Goal: Information Seeking & Learning: Learn about a topic

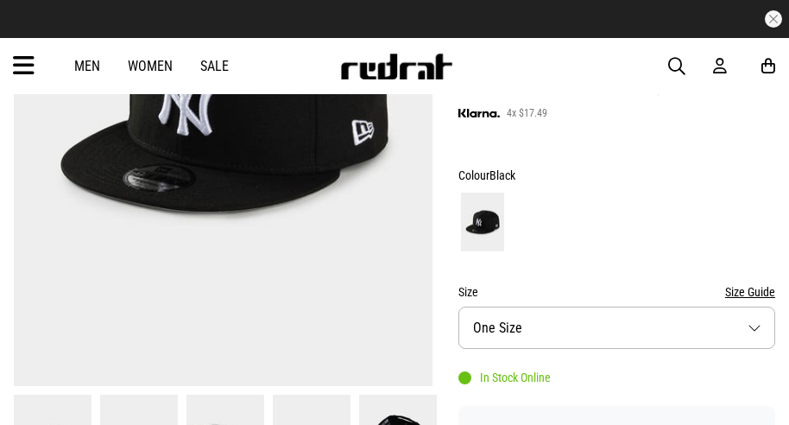
click at [551, 320] on button "Size One Size" at bounding box center [617, 328] width 317 height 42
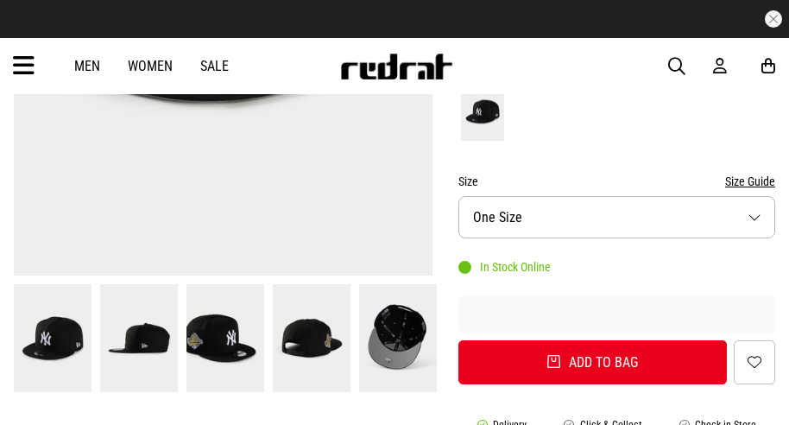
scroll to position [518, 0]
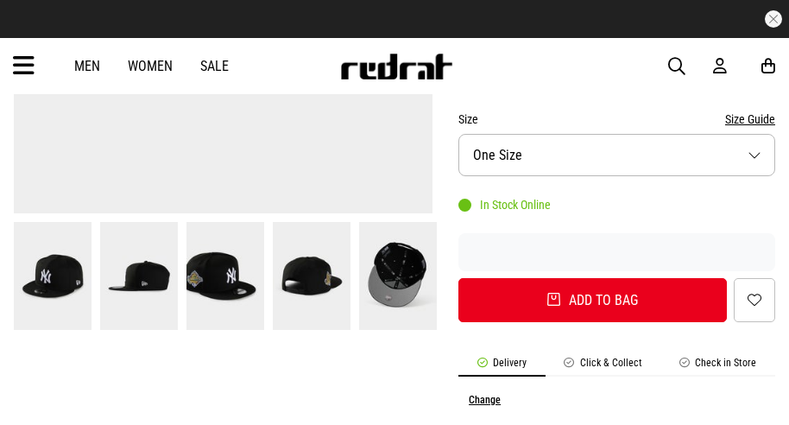
click at [381, 291] on img at bounding box center [398, 276] width 78 height 108
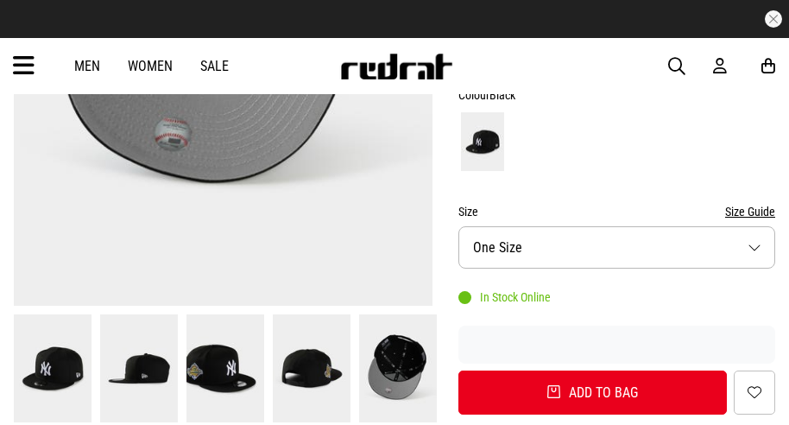
scroll to position [432, 0]
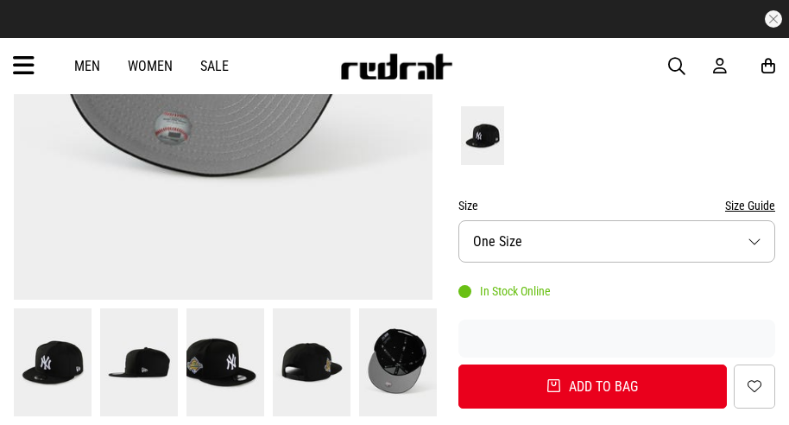
click at [193, 345] on img at bounding box center [226, 362] width 78 height 108
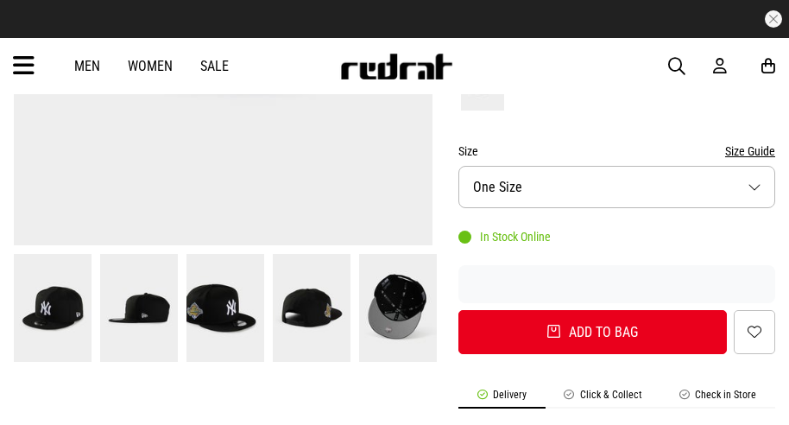
scroll to position [518, 0]
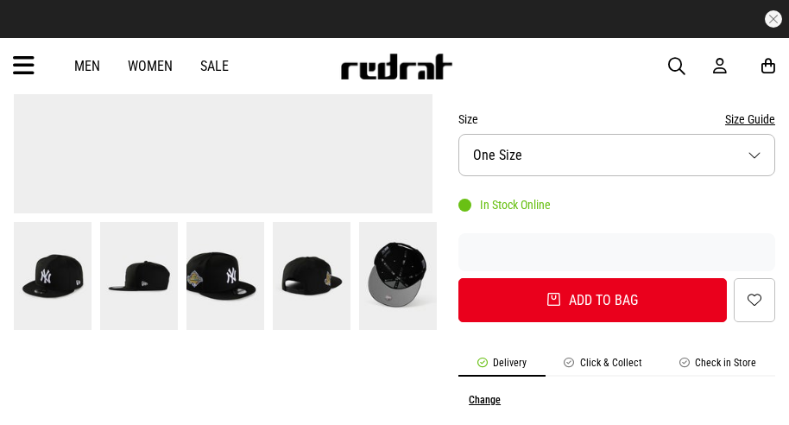
click at [122, 284] on img at bounding box center [139, 276] width 78 height 108
click at [212, 281] on img at bounding box center [226, 276] width 78 height 108
click at [309, 281] on img at bounding box center [312, 276] width 78 height 108
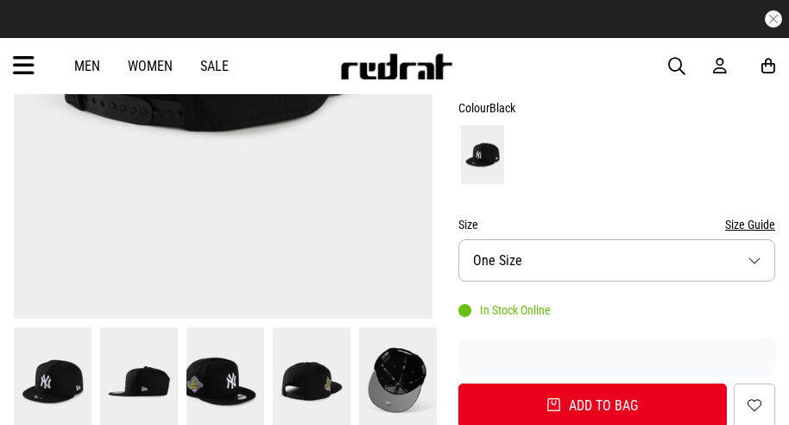
scroll to position [0, 0]
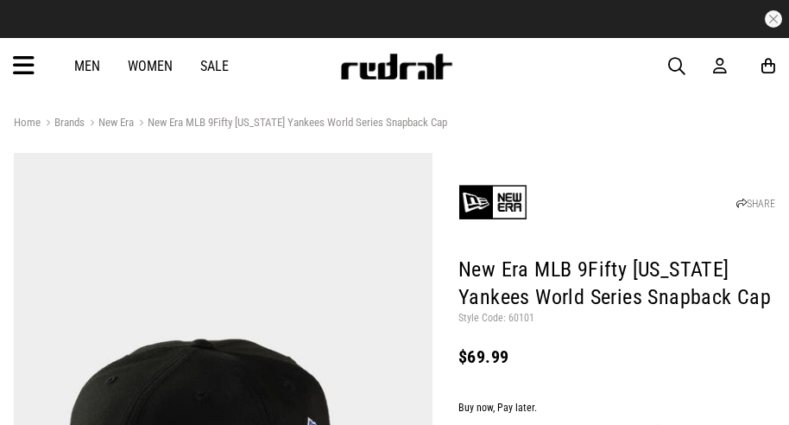
click at [92, 64] on link "Men" at bounding box center [87, 66] width 26 height 16
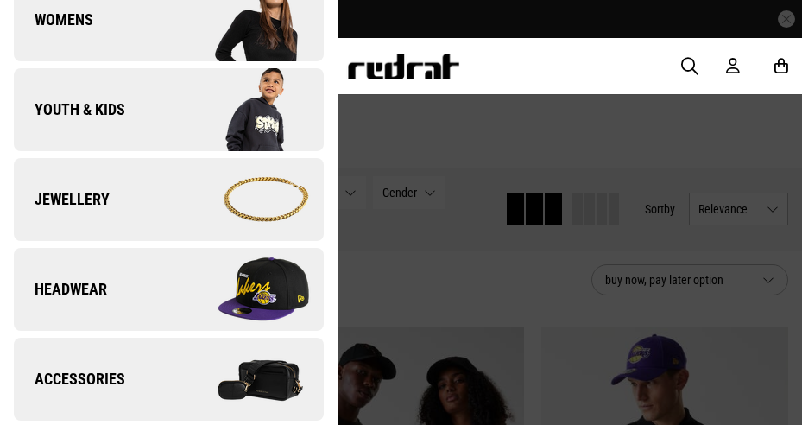
scroll to position [432, 0]
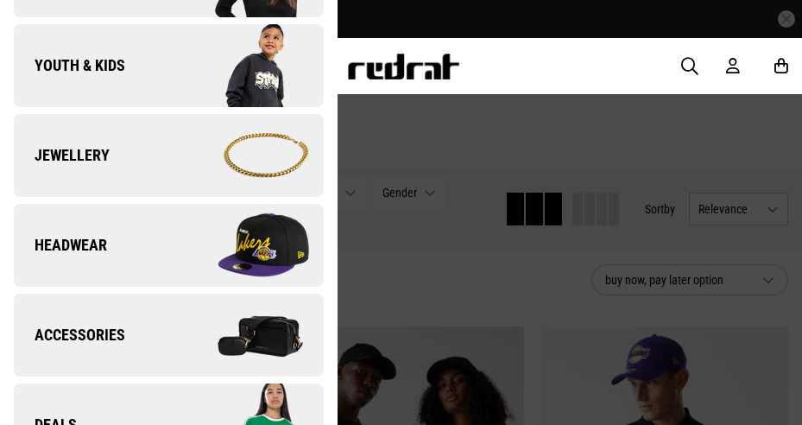
click at [171, 229] on img at bounding box center [245, 245] width 155 height 86
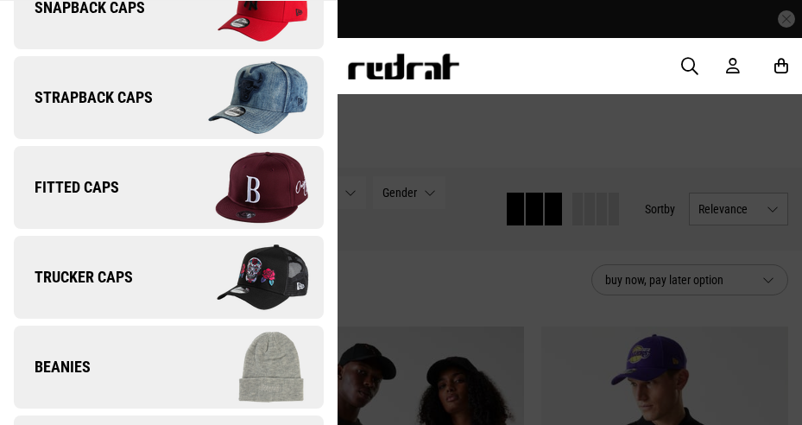
scroll to position [68, 0]
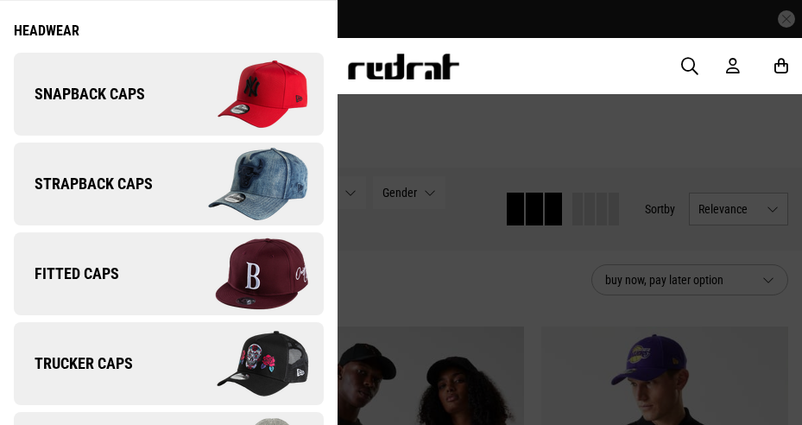
click at [141, 108] on link "Snapback Caps" at bounding box center [169, 94] width 310 height 83
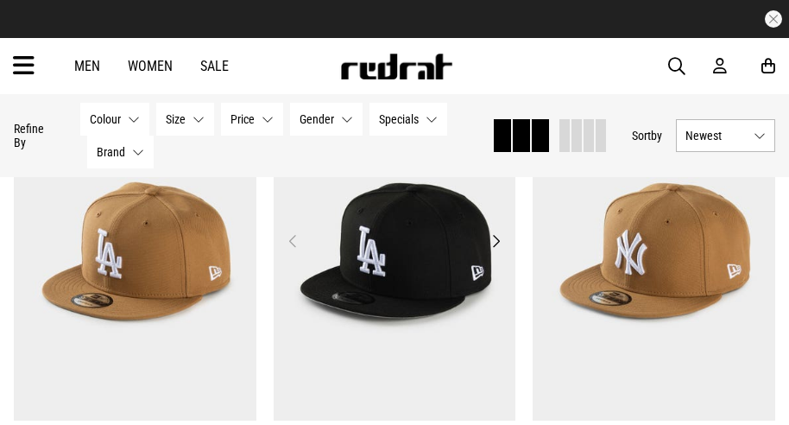
scroll to position [3022, 0]
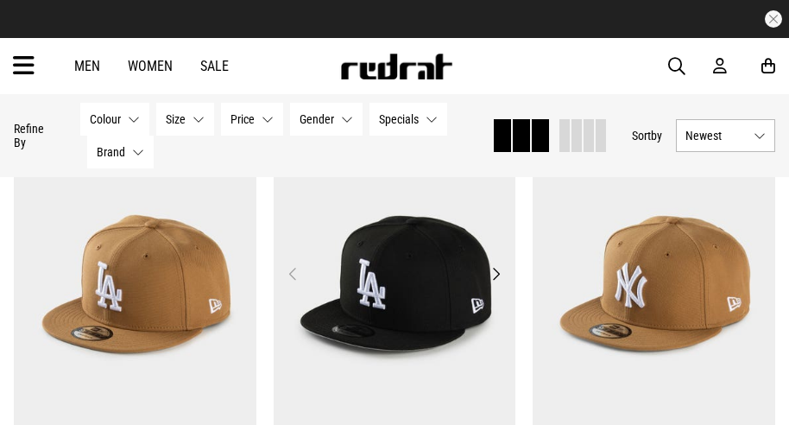
click at [498, 274] on button "Next" at bounding box center [496, 273] width 22 height 21
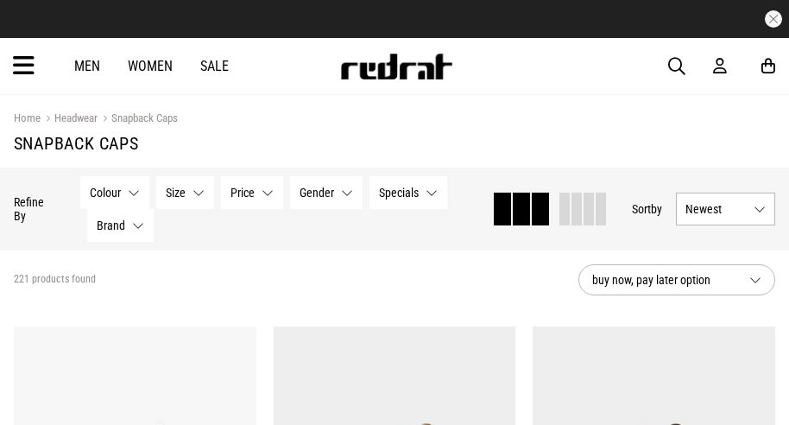
click at [19, 79] on icon at bounding box center [24, 66] width 22 height 28
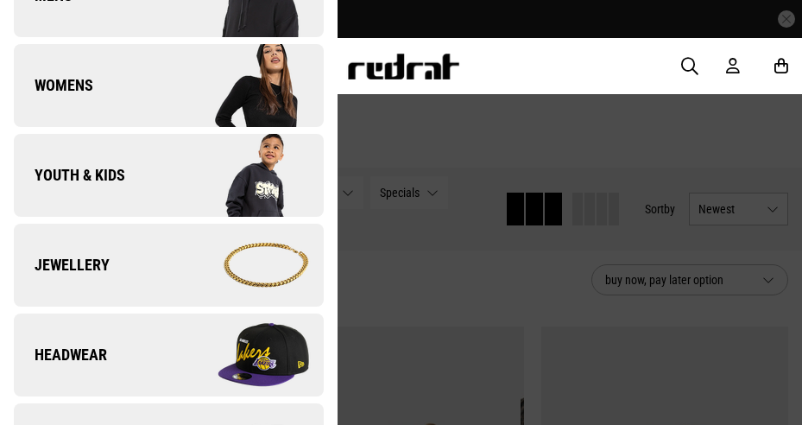
scroll to position [432, 0]
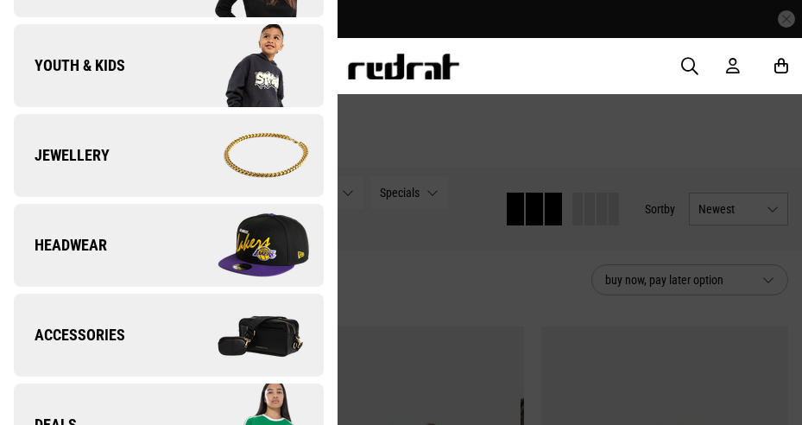
click at [139, 252] on link "Headwear" at bounding box center [169, 245] width 310 height 83
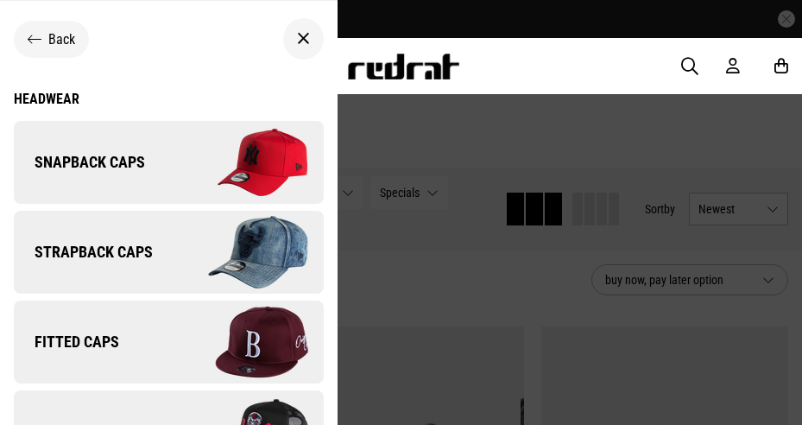
click at [116, 342] on span "Fitted Caps" at bounding box center [66, 342] width 105 height 21
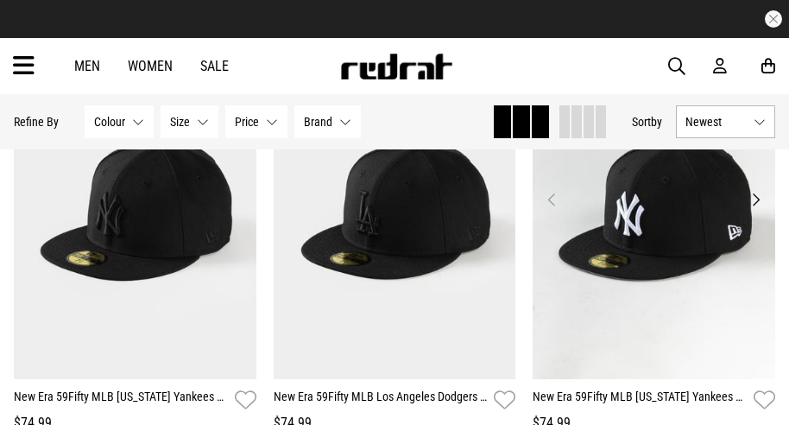
click at [549, 195] on button "Previous" at bounding box center [552, 199] width 22 height 21
click at [751, 203] on button "Next" at bounding box center [756, 199] width 22 height 21
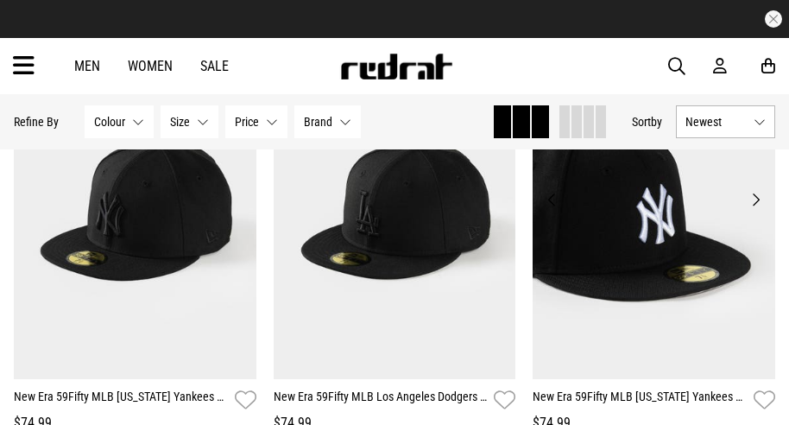
click at [760, 198] on button "Next" at bounding box center [756, 199] width 22 height 21
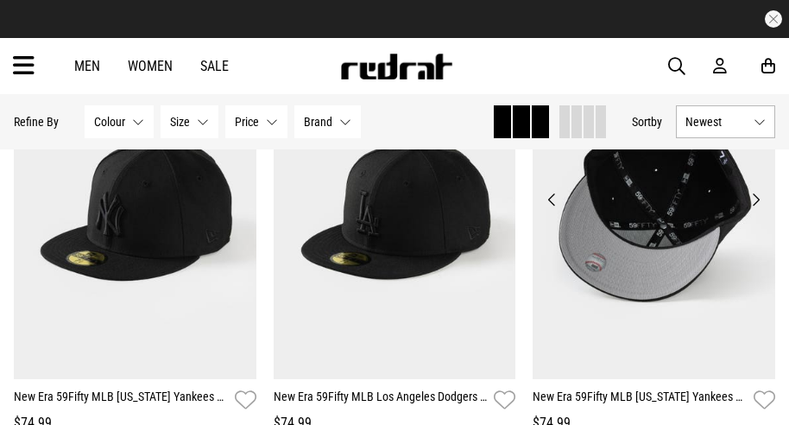
click at [760, 198] on button "Next" at bounding box center [756, 199] width 22 height 21
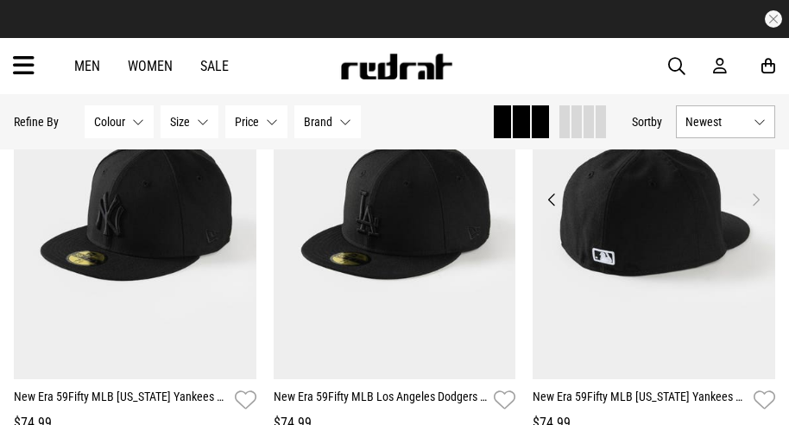
click at [760, 198] on button "Next" at bounding box center [756, 199] width 22 height 21
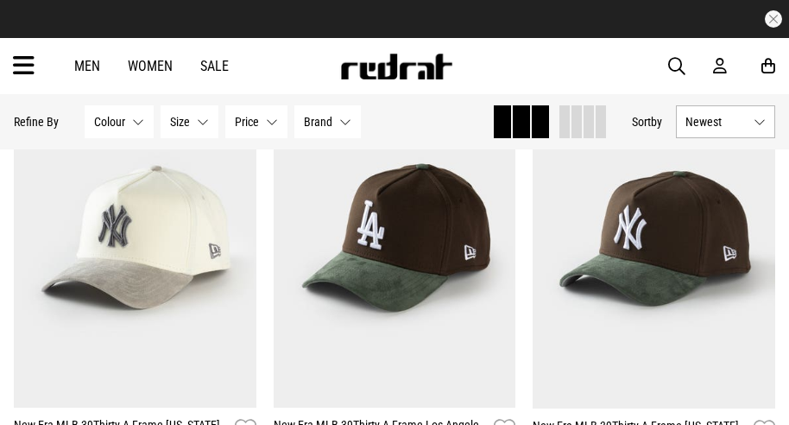
scroll to position [691, 0]
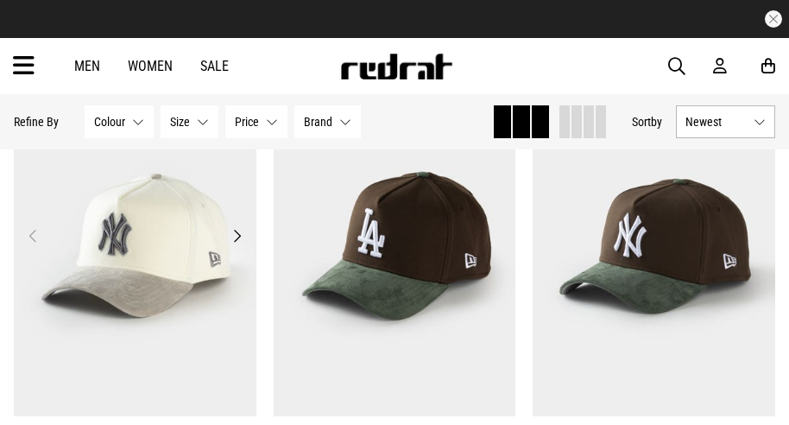
click at [240, 235] on button "Next" at bounding box center [237, 235] width 22 height 21
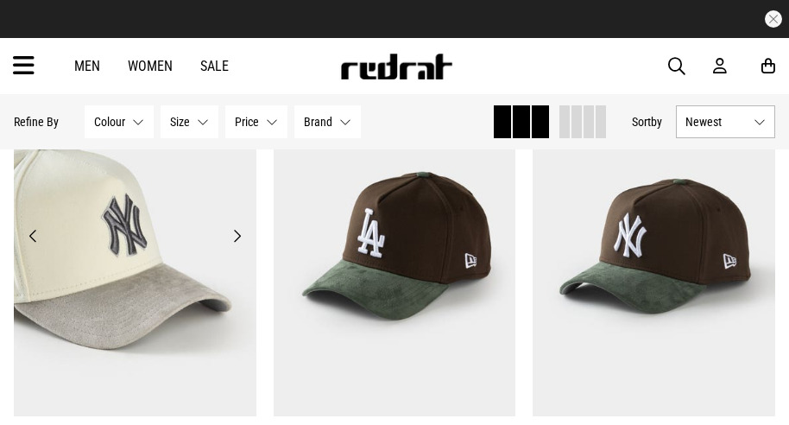
click at [240, 235] on button "Next" at bounding box center [237, 235] width 22 height 21
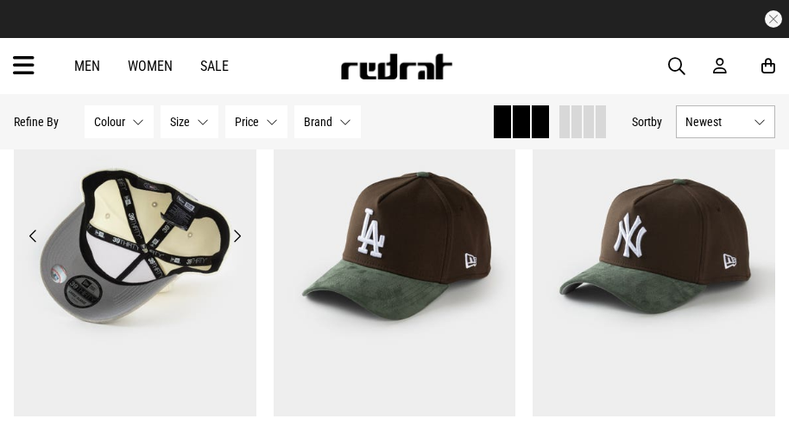
click at [240, 235] on button "Next" at bounding box center [237, 235] width 22 height 21
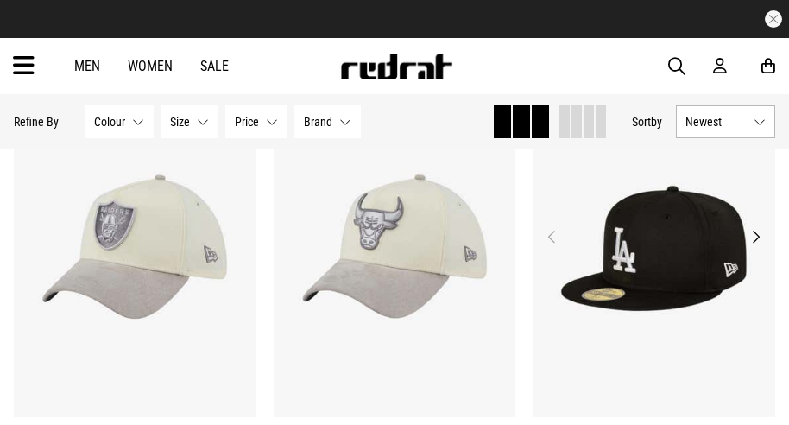
scroll to position [1123, 0]
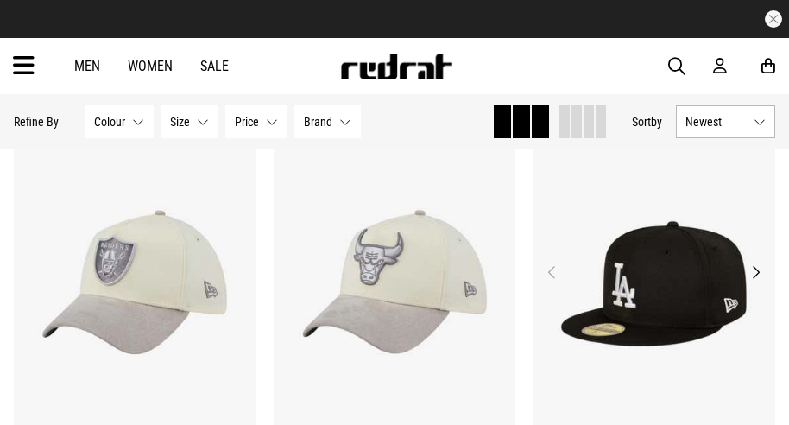
click at [751, 273] on button "Next" at bounding box center [756, 272] width 22 height 21
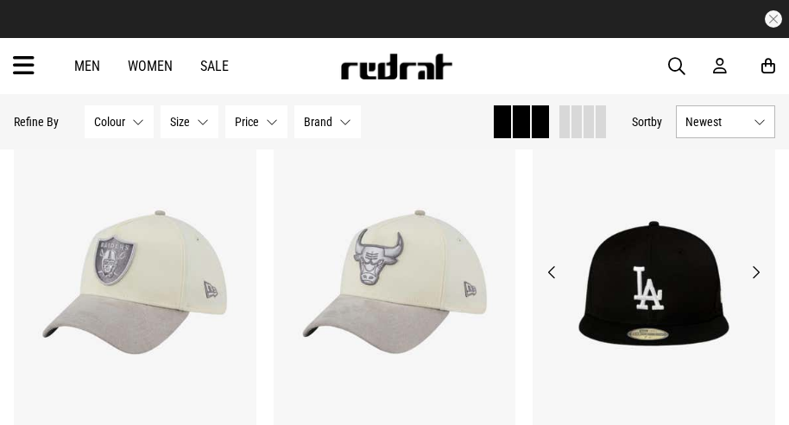
click at [751, 273] on button "Next" at bounding box center [756, 272] width 22 height 21
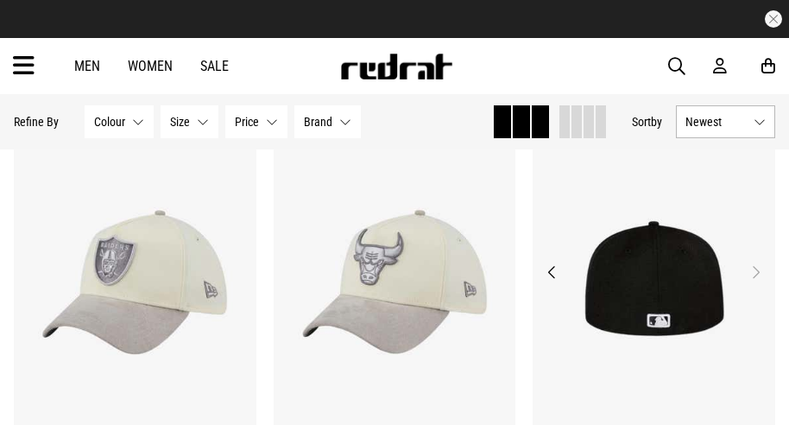
click at [751, 273] on button "Next" at bounding box center [756, 272] width 22 height 21
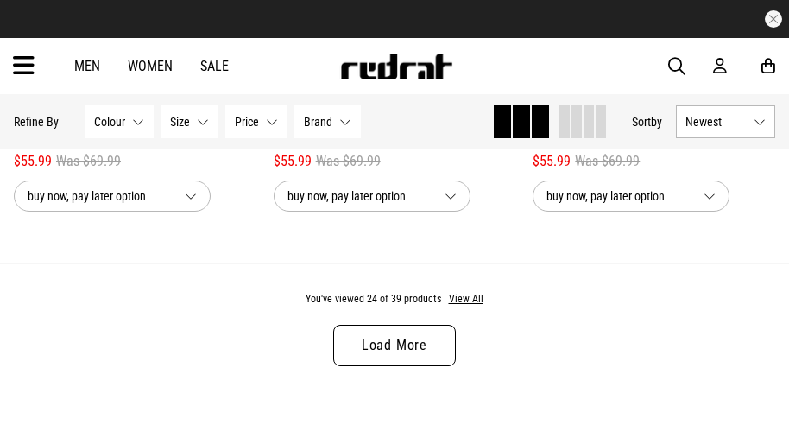
scroll to position [3886, 0]
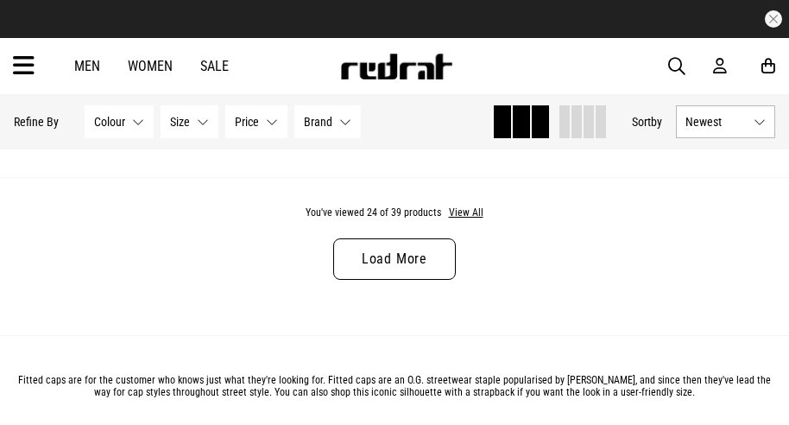
click at [362, 253] on link "Load More" at bounding box center [394, 258] width 123 height 41
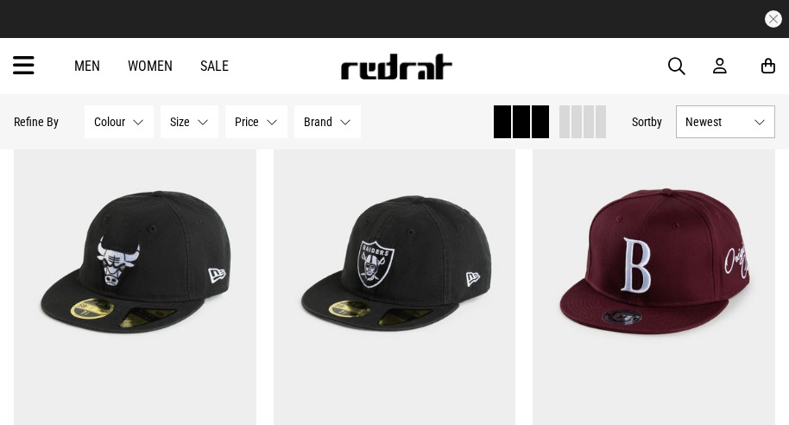
scroll to position [4404, 0]
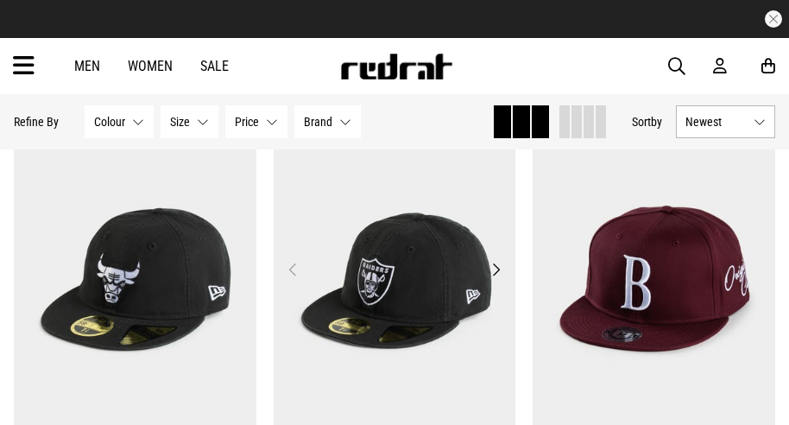
click at [494, 269] on button "Next" at bounding box center [496, 269] width 22 height 21
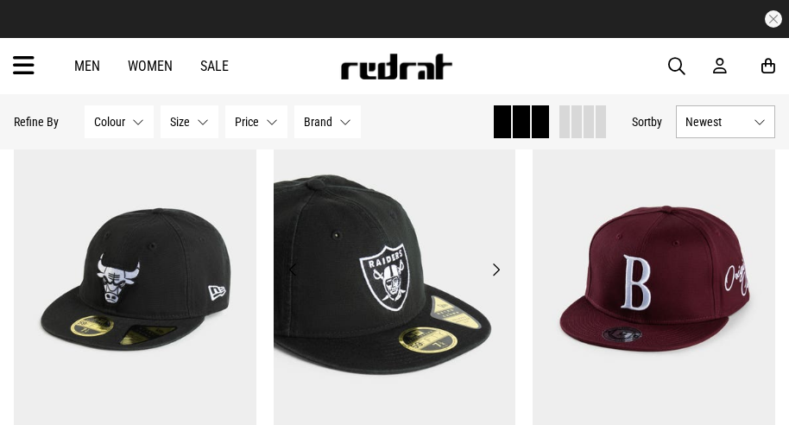
click at [494, 269] on button "Next" at bounding box center [496, 269] width 22 height 21
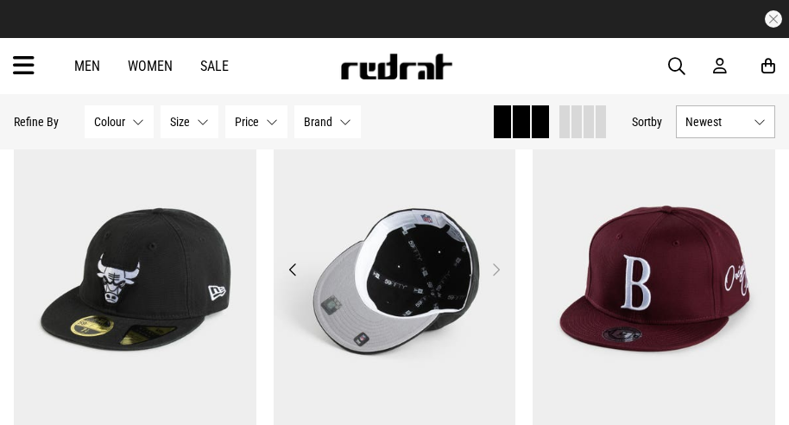
click at [494, 269] on button "Next" at bounding box center [496, 269] width 22 height 21
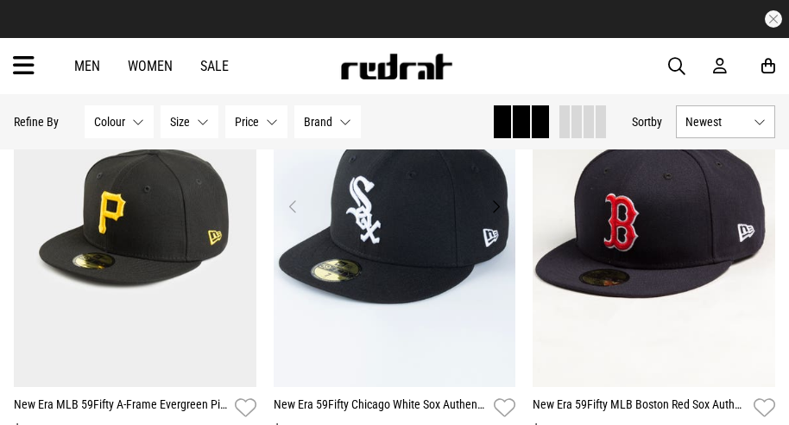
scroll to position [5786, 0]
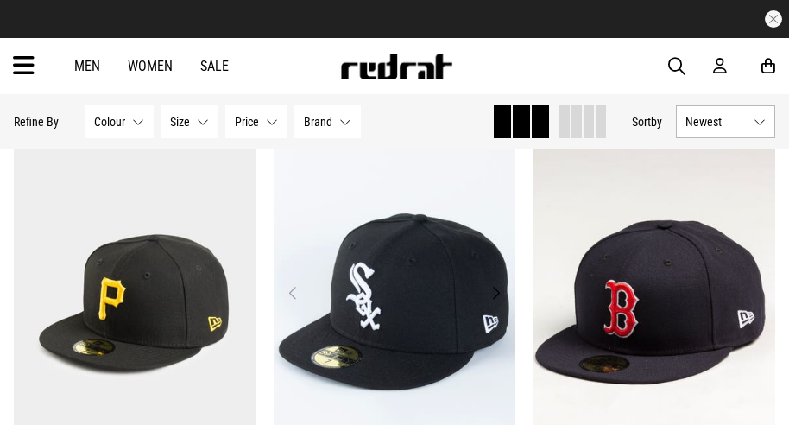
click at [290, 288] on button "Previous" at bounding box center [293, 292] width 22 height 21
click at [238, 291] on button "Next" at bounding box center [237, 292] width 22 height 21
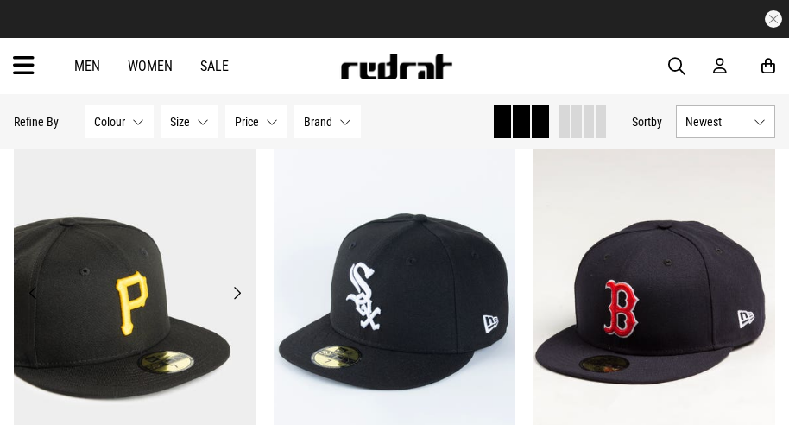
click at [238, 291] on button "Next" at bounding box center [237, 292] width 22 height 21
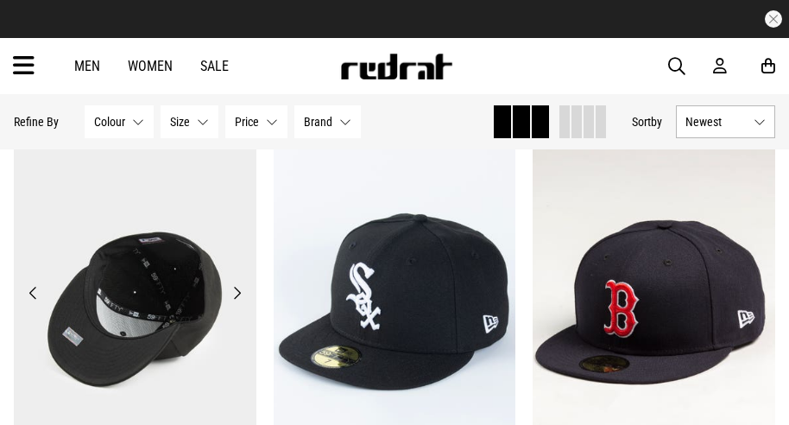
click at [238, 291] on button "Next" at bounding box center [237, 292] width 22 height 21
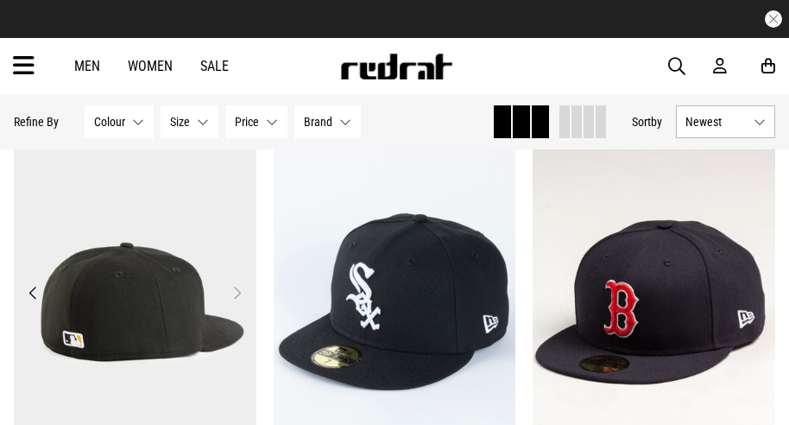
click at [238, 291] on button "Next" at bounding box center [237, 292] width 22 height 21
click at [40, 290] on button "Previous" at bounding box center [33, 292] width 22 height 21
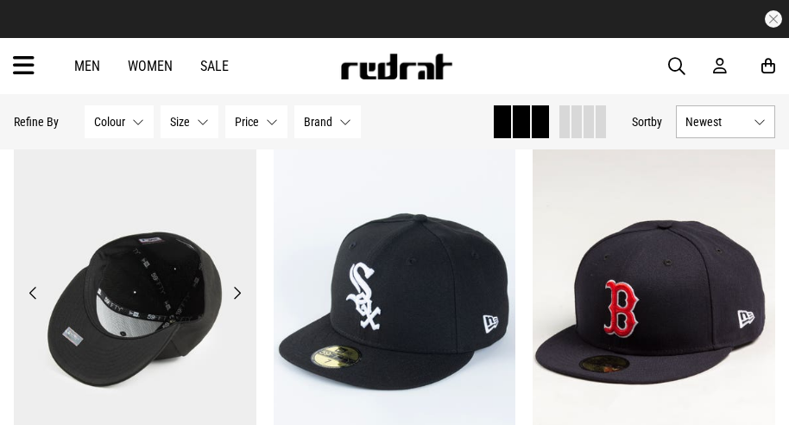
click at [40, 290] on button "Previous" at bounding box center [33, 292] width 22 height 21
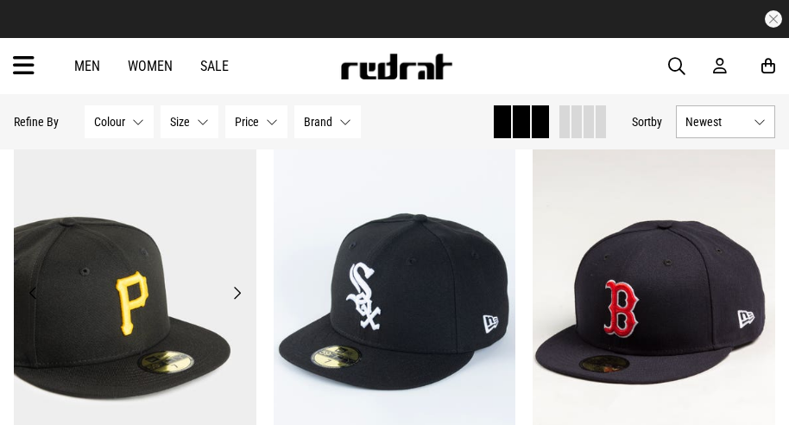
click at [40, 290] on button "Previous" at bounding box center [33, 292] width 22 height 21
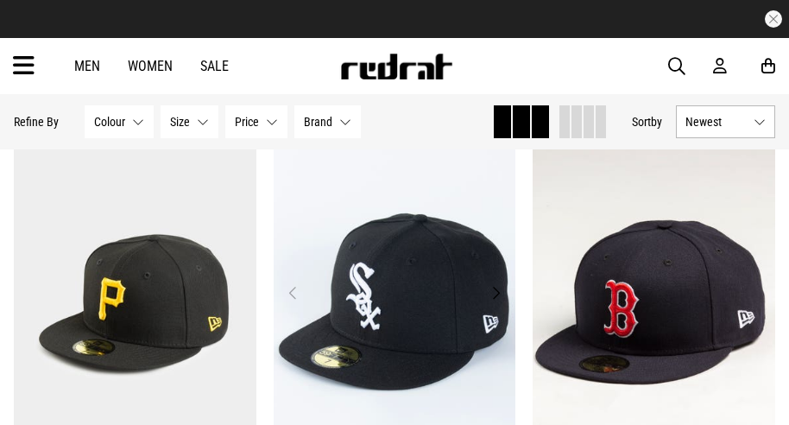
click at [491, 286] on button "Next" at bounding box center [496, 292] width 22 height 21
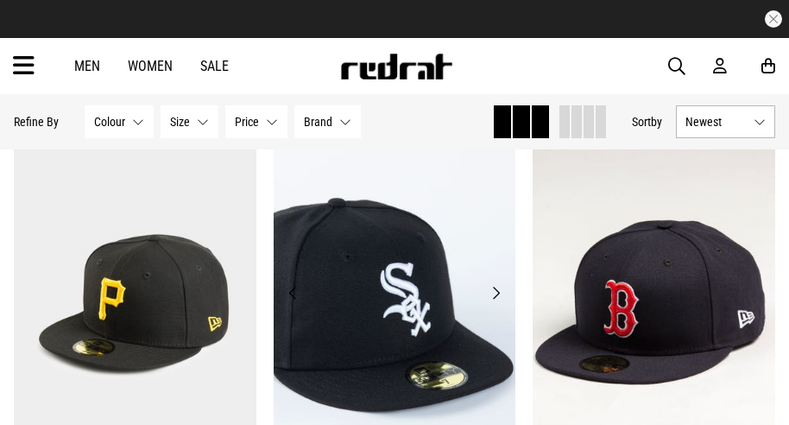
click at [491, 286] on button "Next" at bounding box center [496, 292] width 22 height 21
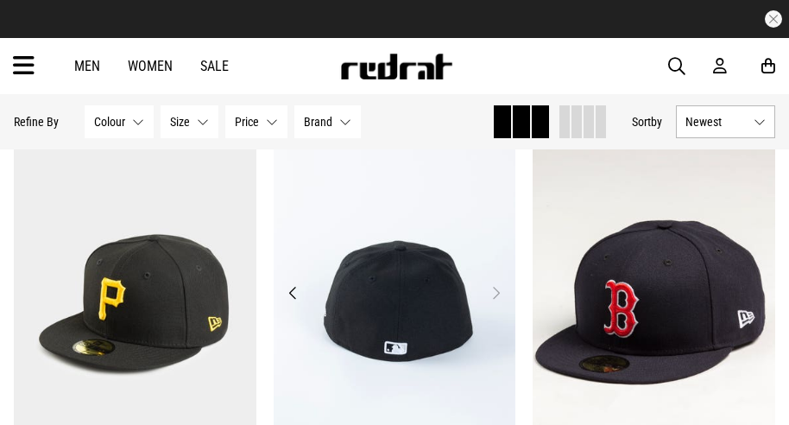
click at [491, 286] on button "Next" at bounding box center [496, 292] width 22 height 21
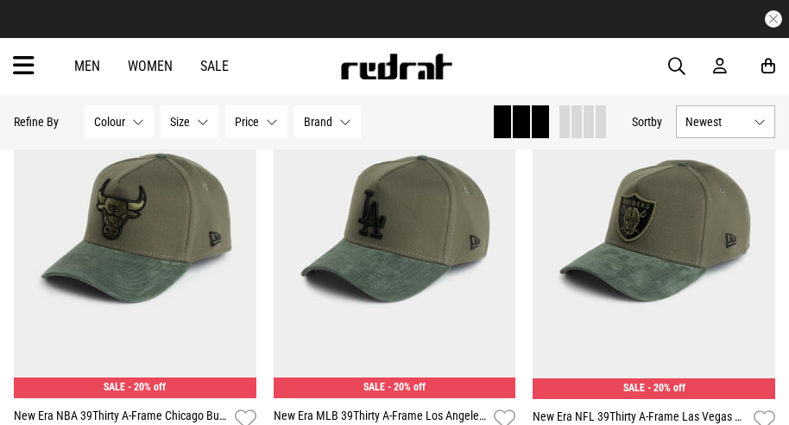
scroll to position [1834, 0]
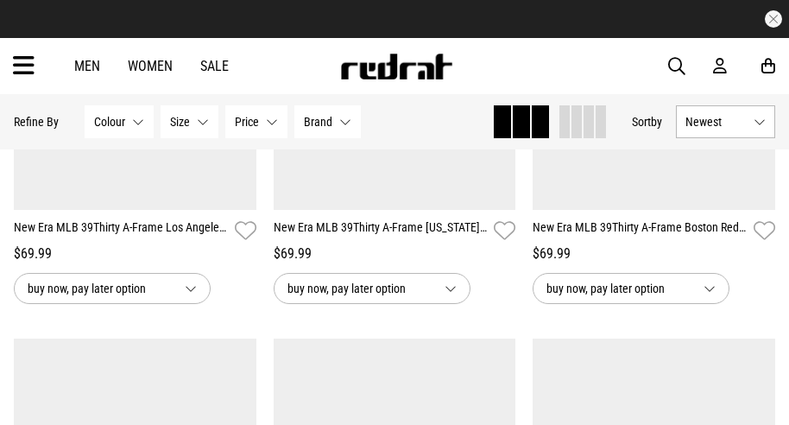
click at [86, 68] on link "Men" at bounding box center [87, 66] width 26 height 16
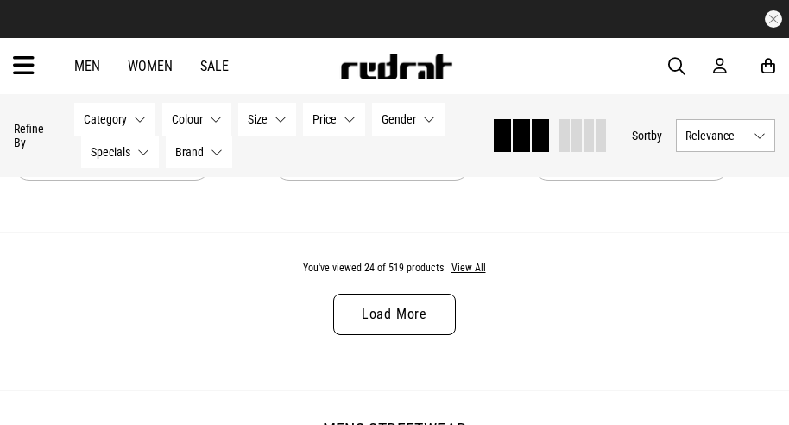
scroll to position [3886, 0]
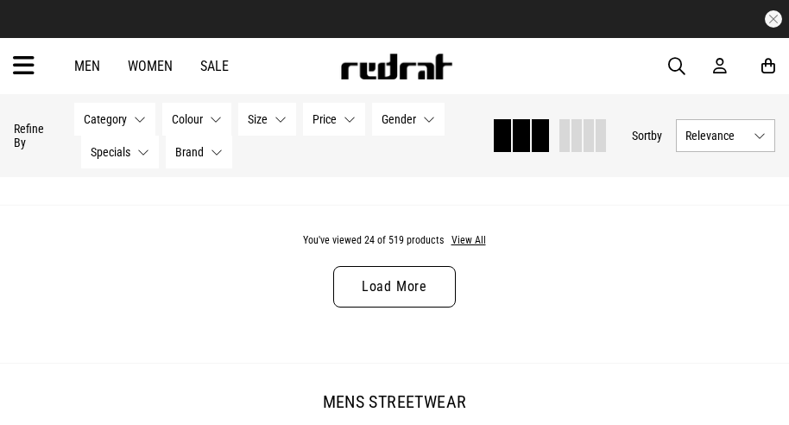
click at [345, 284] on link "Load More" at bounding box center [394, 286] width 123 height 41
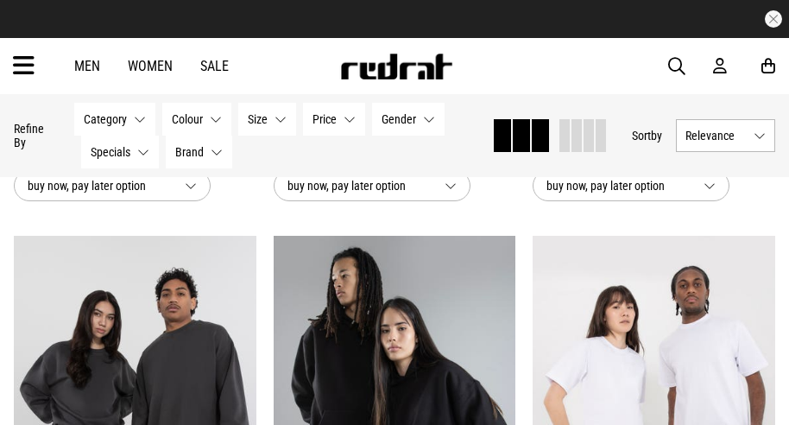
scroll to position [6649, 0]
